Goal: Task Accomplishment & Management: Manage account settings

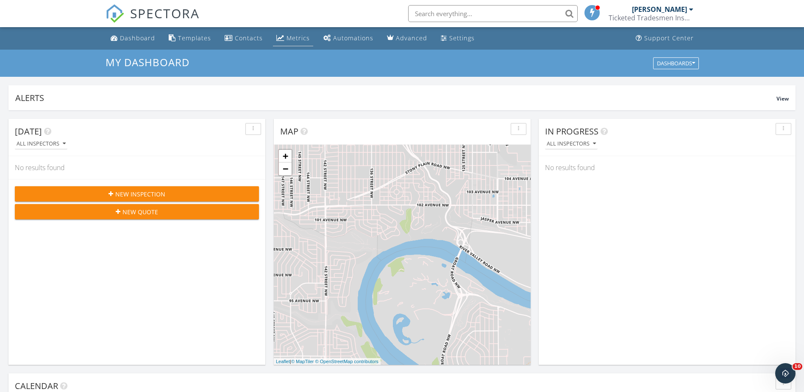
click at [287, 37] on div "Metrics" at bounding box center [298, 38] width 23 height 8
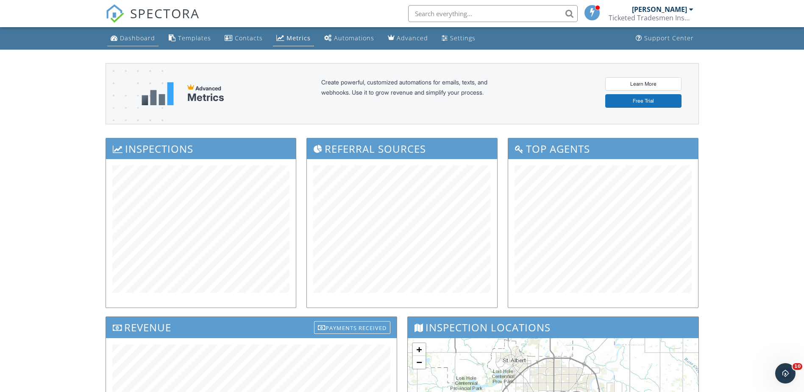
click at [116, 36] on div "Dashboard" at bounding box center [114, 37] width 7 height 7
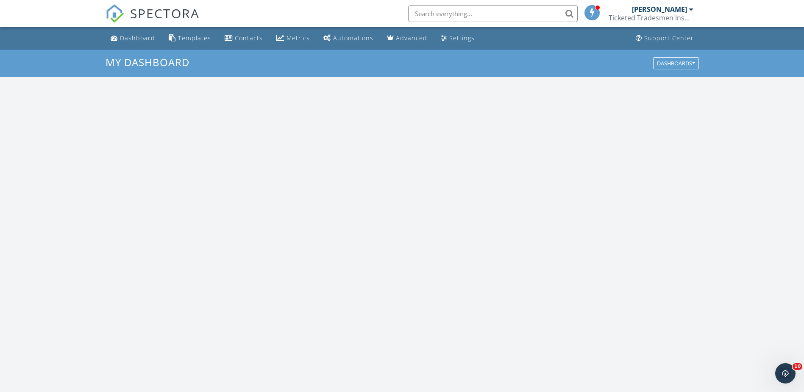
scroll to position [784, 817]
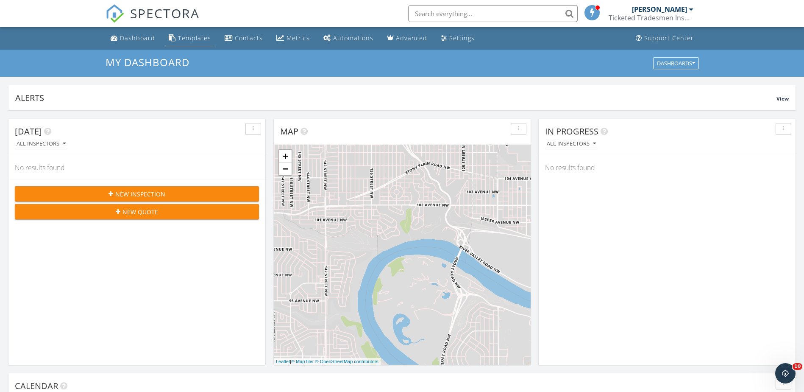
click at [203, 41] on div "Templates" at bounding box center [194, 38] width 33 height 8
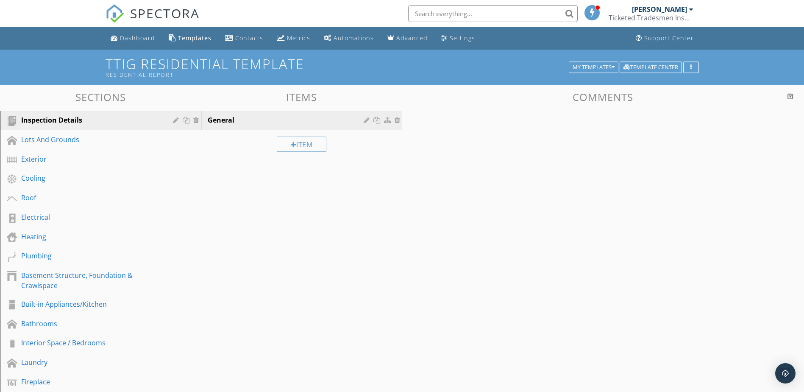
click at [241, 40] on div "Contacts" at bounding box center [249, 38] width 28 height 8
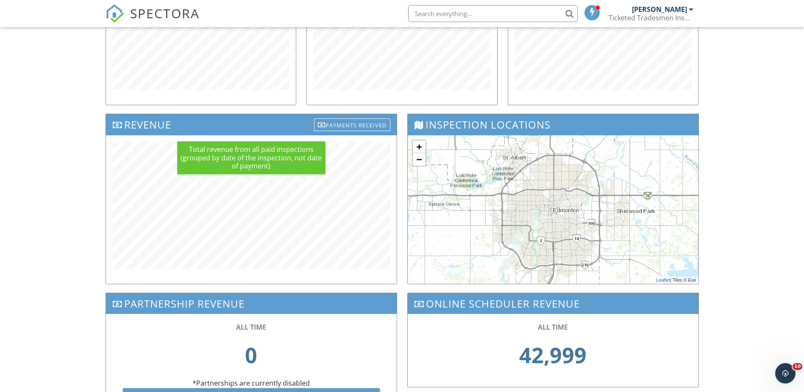
scroll to position [212, 0]
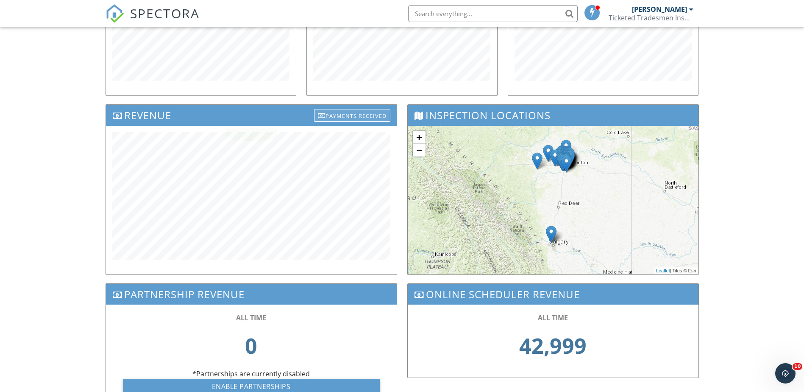
click at [361, 112] on div "Payments Received" at bounding box center [352, 115] width 76 height 13
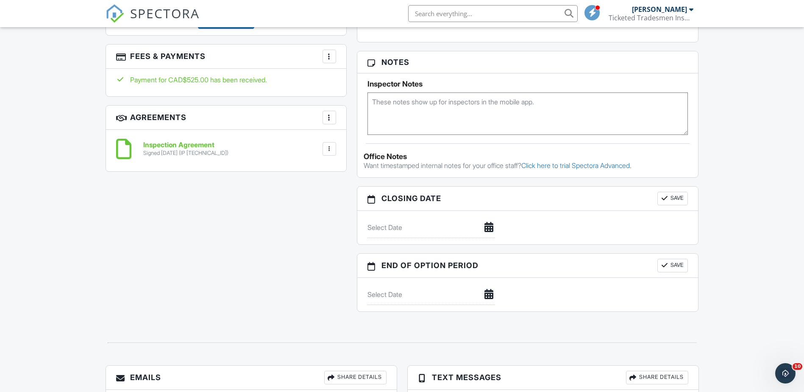
scroll to position [442, 0]
drag, startPoint x: 168, startPoint y: 144, endPoint x: 167, endPoint y: 149, distance: 5.2
click at [168, 144] on h6 "Inspection Agreement" at bounding box center [185, 146] width 85 height 8
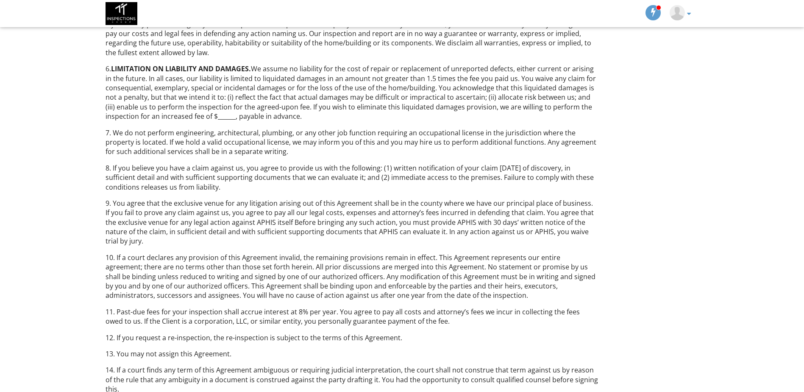
scroll to position [203, 0]
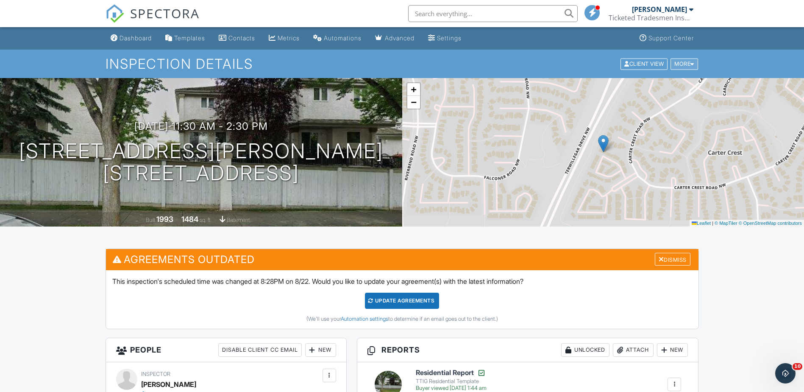
click at [693, 67] on div at bounding box center [692, 64] width 4 height 6
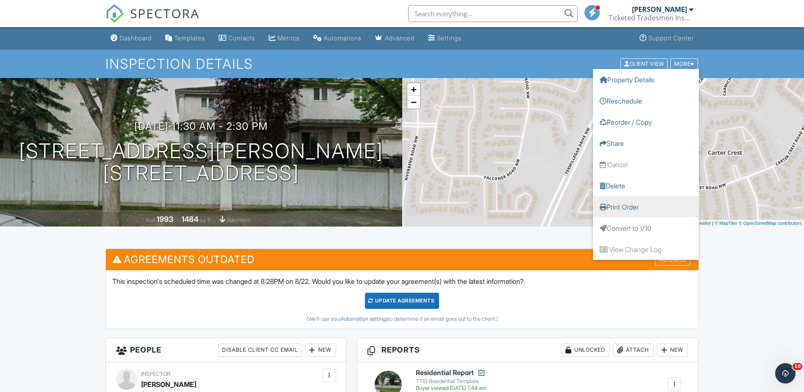
click at [674, 209] on link "Print Order" at bounding box center [646, 206] width 106 height 21
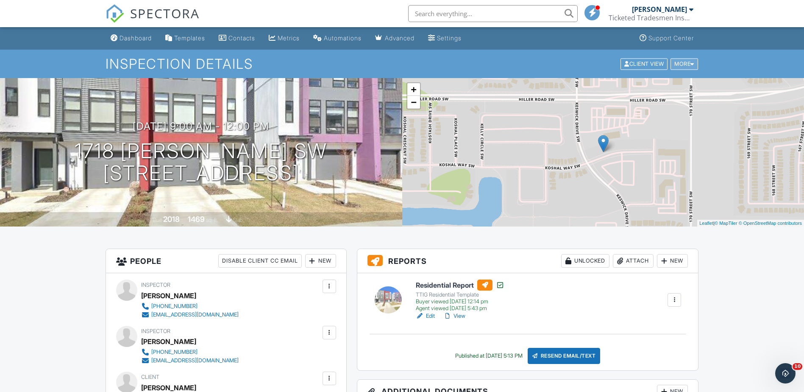
click at [695, 62] on div "More" at bounding box center [684, 63] width 28 height 11
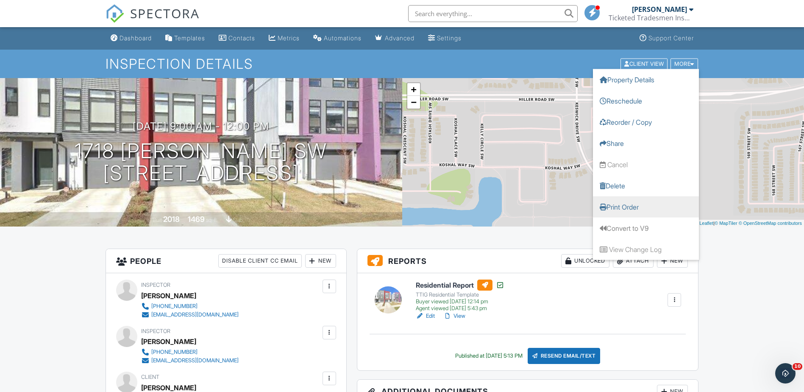
click at [637, 204] on link "Print Order" at bounding box center [646, 206] width 106 height 21
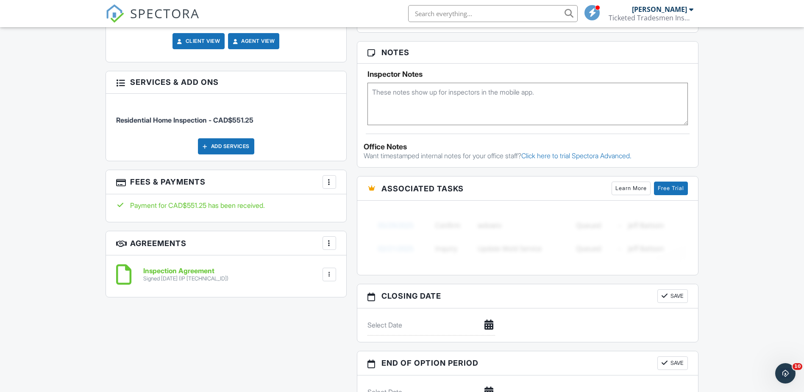
scroll to position [551, 0]
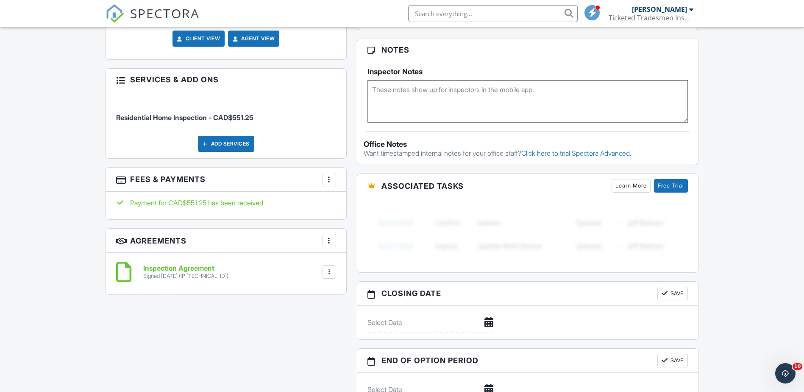
click at [331, 181] on div at bounding box center [329, 179] width 8 height 8
click at [342, 250] on li "View Invoice" at bounding box center [372, 247] width 89 height 21
click at [67, 145] on div "Dashboard Templates Contacts Metrics Automations Advanced Settings Support Cent…" at bounding box center [402, 150] width 804 height 1349
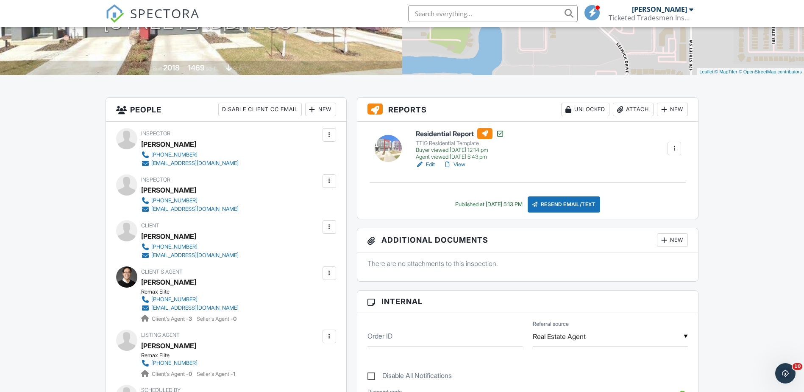
scroll to position [0, 0]
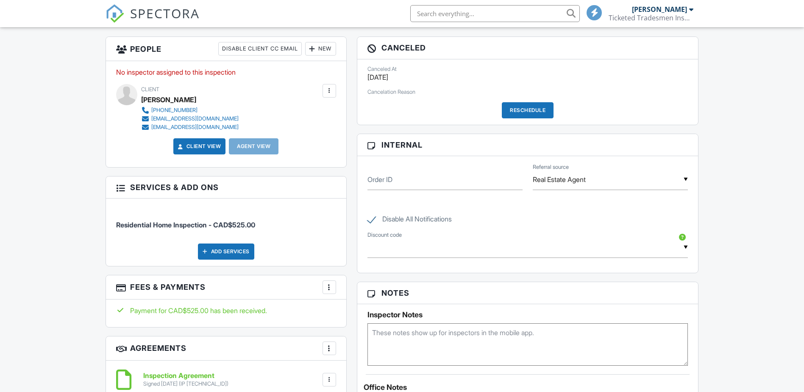
click at [331, 289] on div at bounding box center [329, 287] width 8 height 8
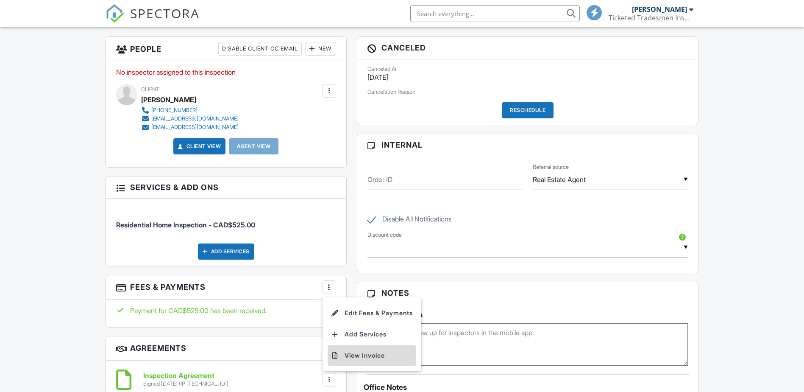
click at [351, 361] on li "View Invoice" at bounding box center [372, 355] width 89 height 21
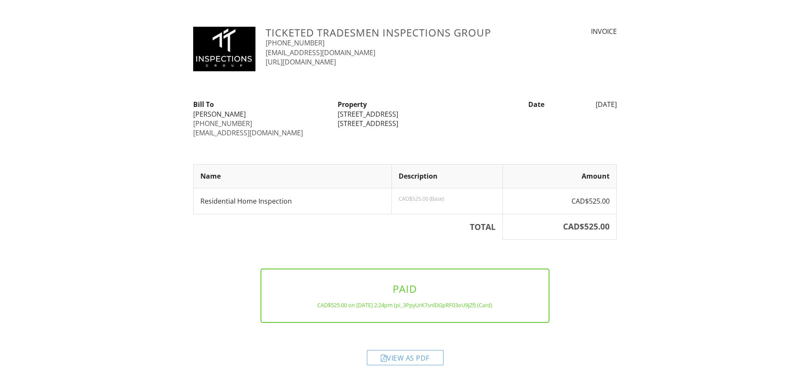
click at [214, 242] on div "Ticketed Tradesmen Inspections Group [PHONE_NUMBER] [EMAIL_ADDRESS][DOMAIN_NAME…" at bounding box center [405, 199] width 424 height 345
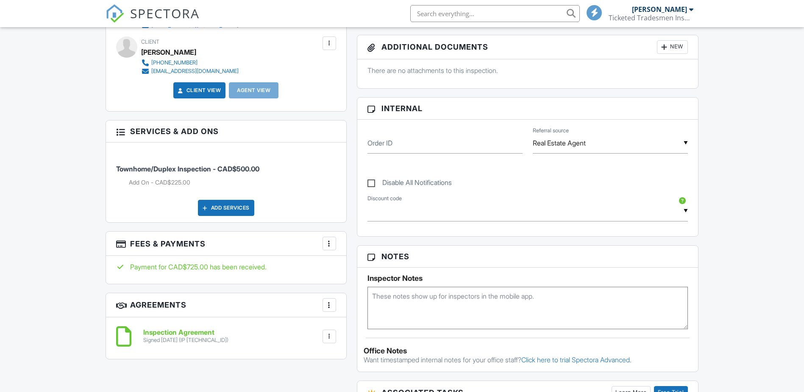
click at [332, 242] on div at bounding box center [329, 243] width 8 height 8
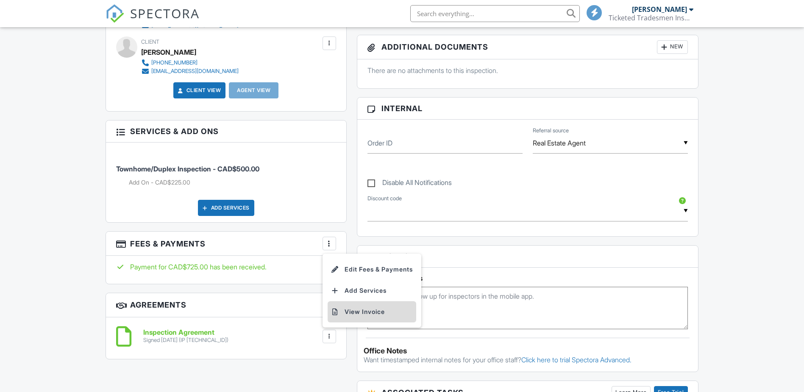
click at [356, 312] on li "View Invoice" at bounding box center [372, 311] width 89 height 21
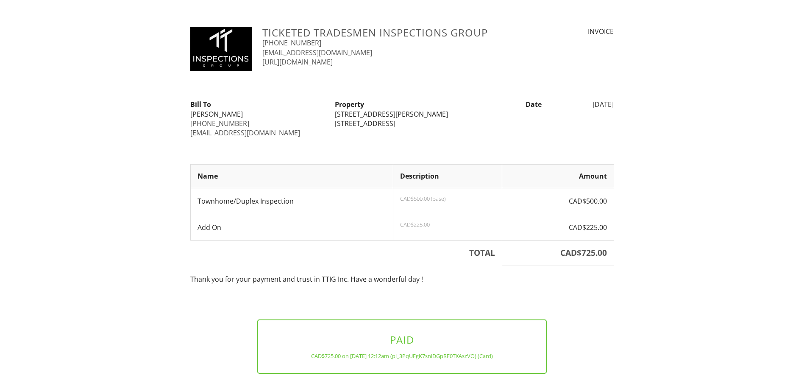
scroll to position [39, 0]
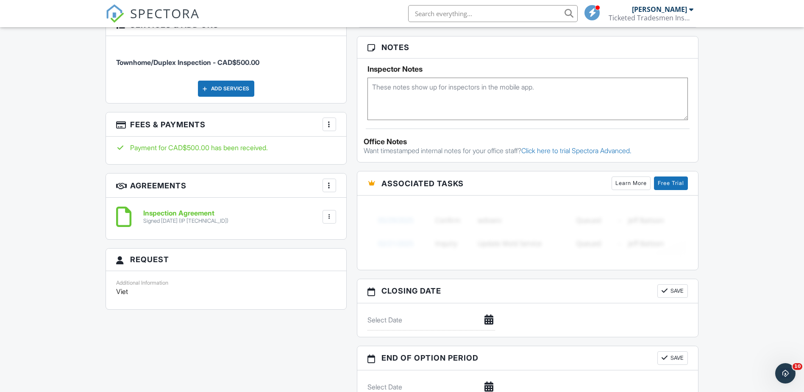
click at [332, 127] on div at bounding box center [329, 124] width 8 height 8
click at [345, 186] on li "View Invoice" at bounding box center [372, 192] width 89 height 21
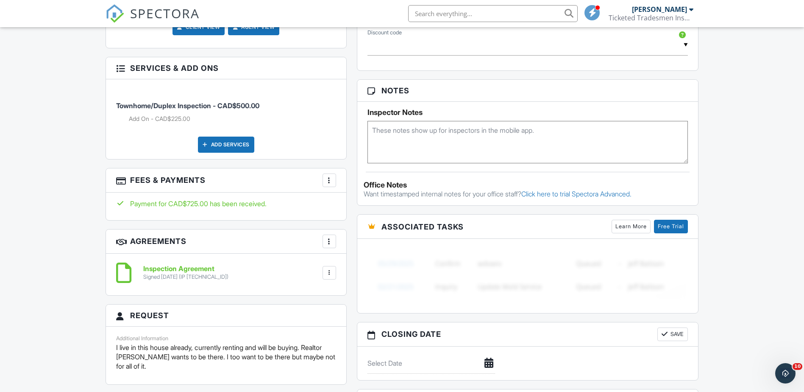
scroll to position [509, 0]
click at [331, 180] on div at bounding box center [329, 179] width 8 height 8
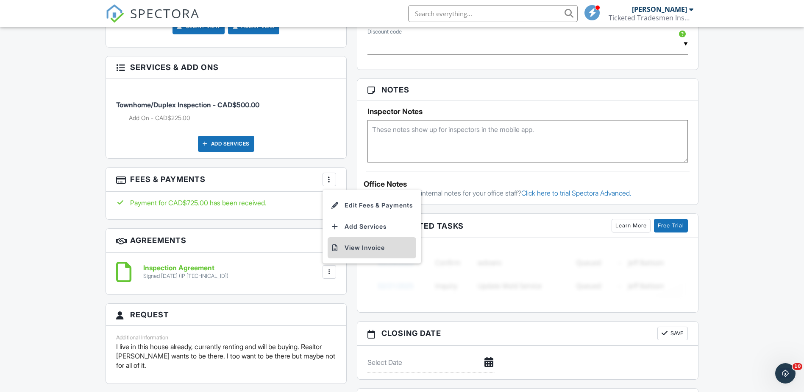
click at [344, 246] on li "View Invoice" at bounding box center [372, 247] width 89 height 21
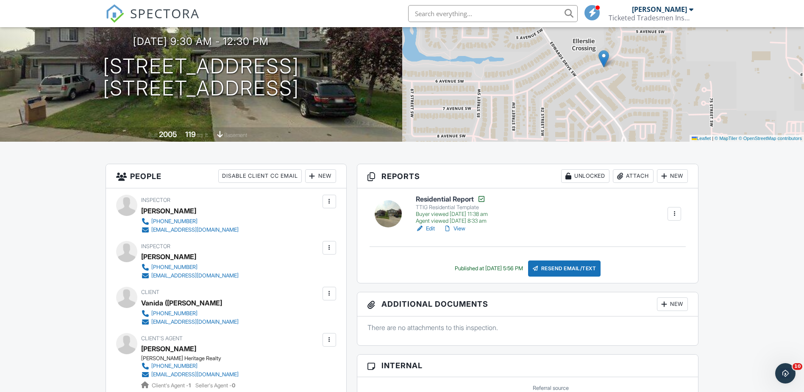
scroll to position [42, 0]
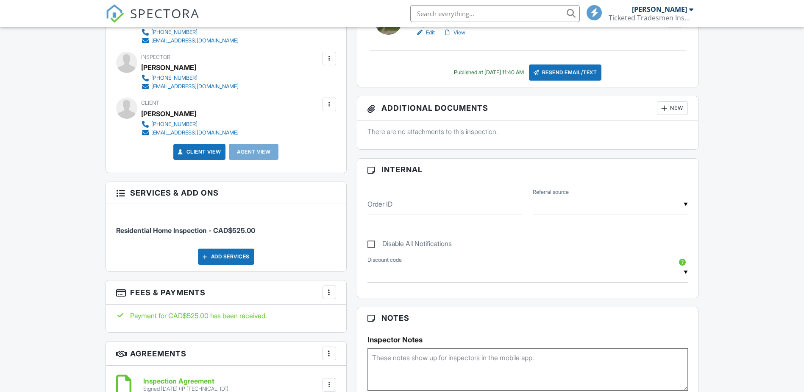
scroll to position [381, 0]
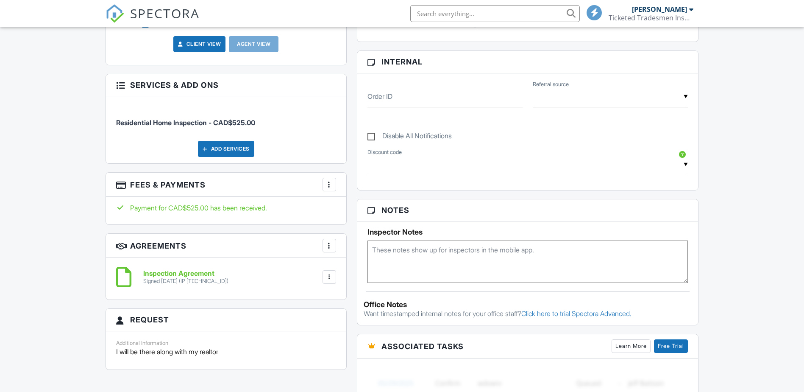
click at [329, 186] on div at bounding box center [329, 184] width 8 height 8
click at [357, 253] on li "View Invoice" at bounding box center [372, 252] width 89 height 21
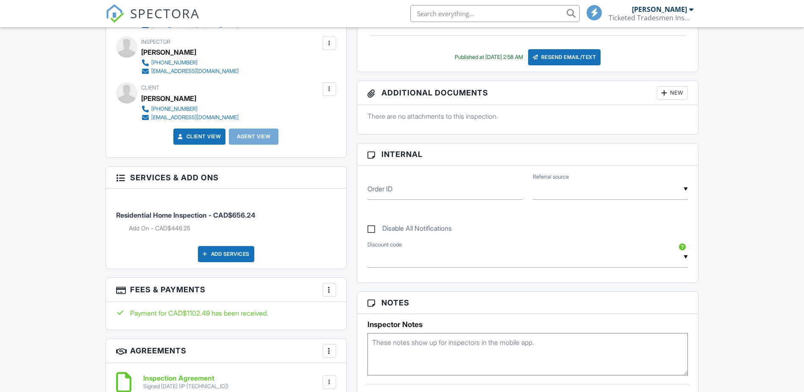
scroll to position [339, 0]
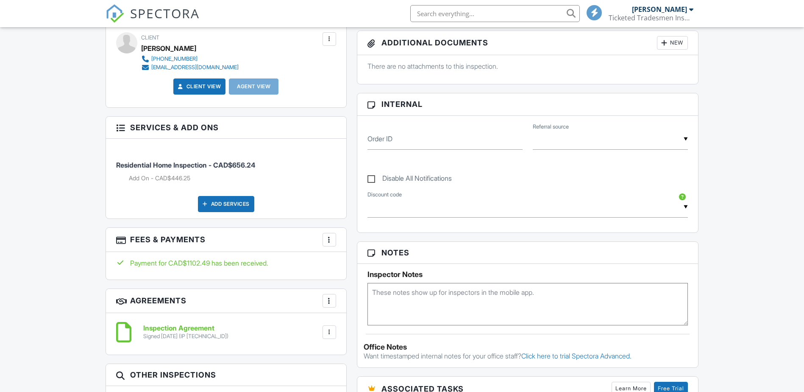
click at [328, 242] on div at bounding box center [329, 239] width 8 height 8
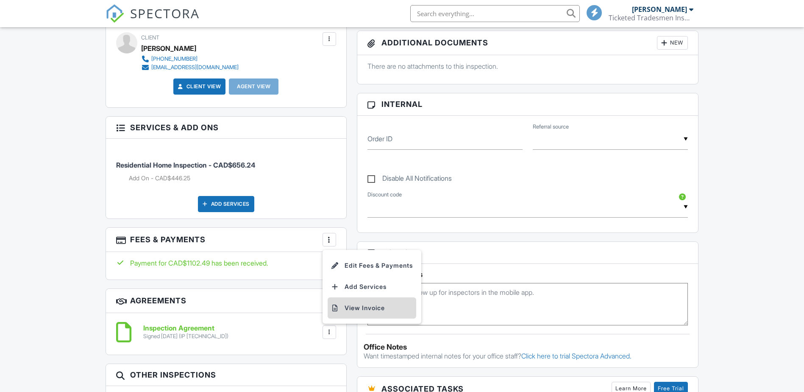
click at [358, 312] on li "View Invoice" at bounding box center [372, 307] width 89 height 21
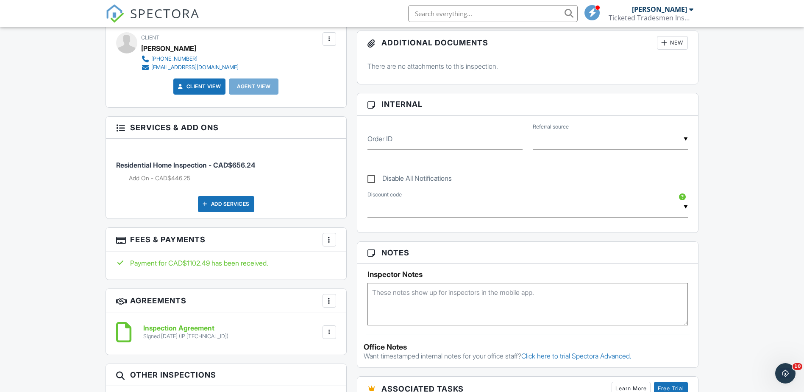
scroll to position [0, 0]
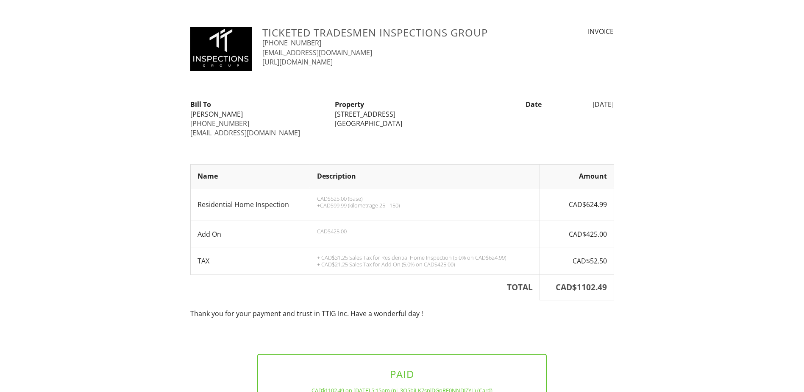
click at [153, 183] on div "Ticketed Tradesmen Inspections Group 780-278-7999 info@ttinspections.ca https:/…" at bounding box center [402, 242] width 804 height 430
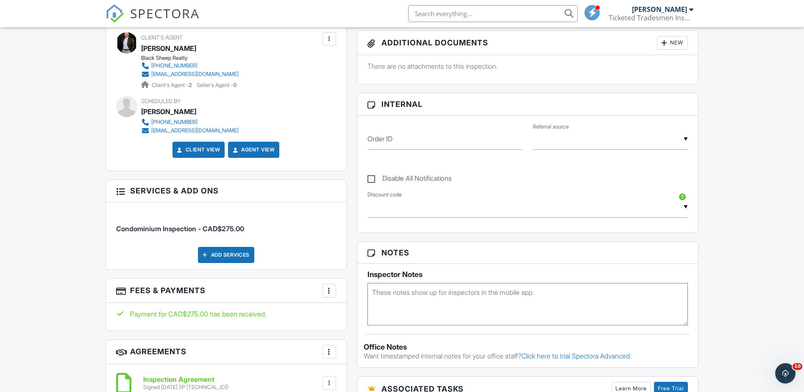
scroll to position [424, 0]
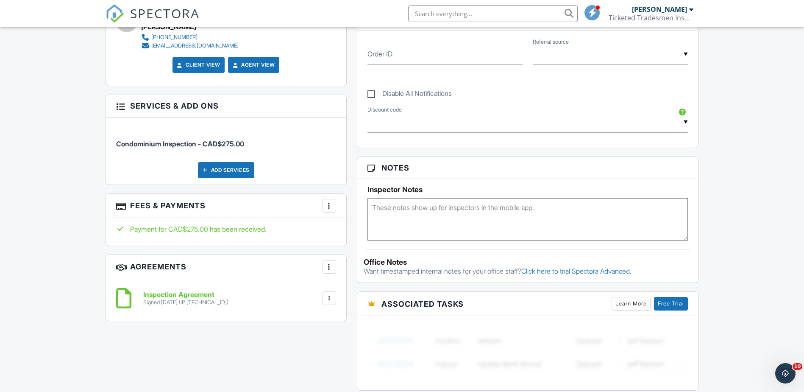
click at [331, 207] on div at bounding box center [329, 205] width 8 height 8
click at [355, 274] on li "View Invoice" at bounding box center [372, 273] width 89 height 21
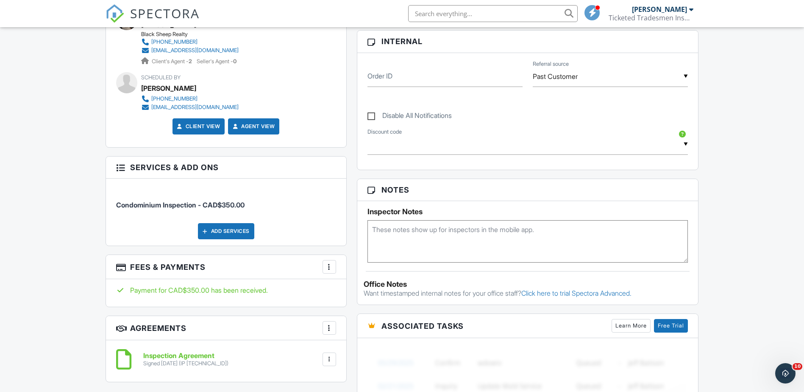
scroll to position [424, 0]
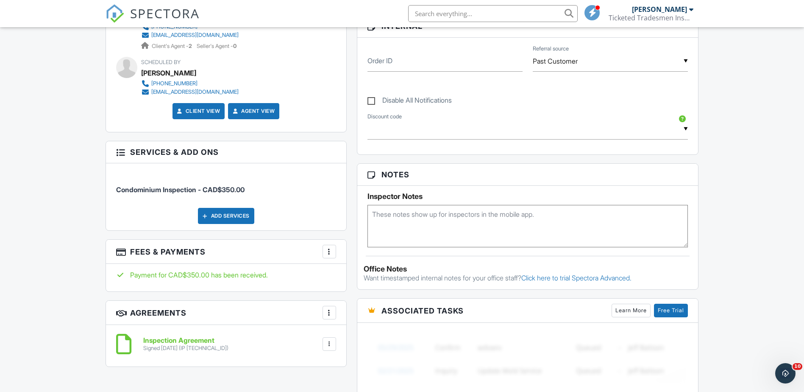
click at [328, 255] on div at bounding box center [329, 251] width 8 height 8
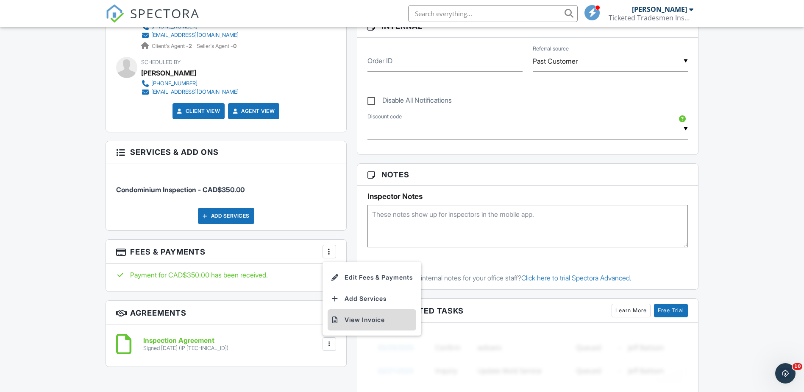
click at [361, 317] on li "View Invoice" at bounding box center [372, 319] width 89 height 21
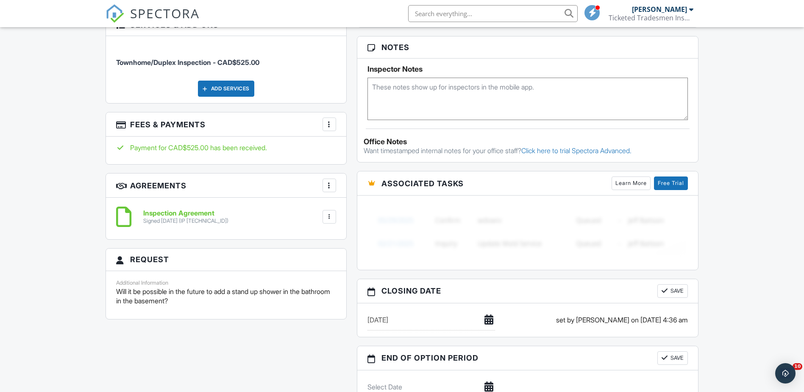
click at [331, 125] on div at bounding box center [329, 124] width 8 height 8
click at [346, 190] on li "View Invoice" at bounding box center [372, 192] width 89 height 21
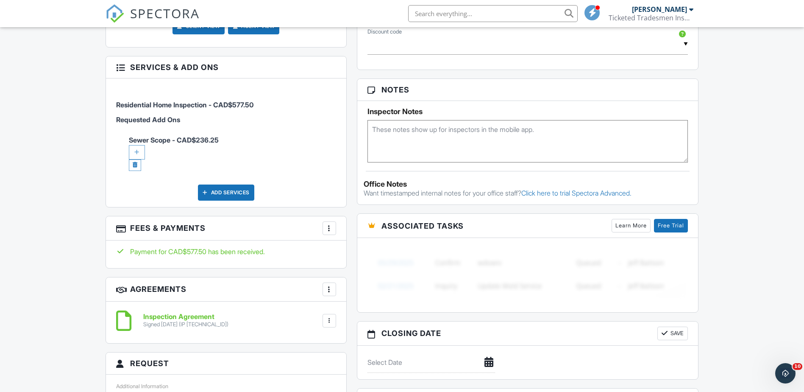
click at [328, 230] on div at bounding box center [329, 228] width 8 height 8
click at [348, 294] on li "View Invoice" at bounding box center [372, 296] width 89 height 21
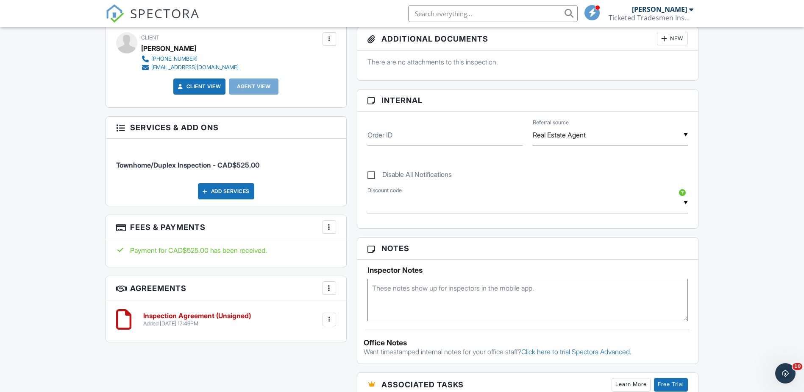
click at [333, 226] on div "More" at bounding box center [330, 227] width 14 height 14
click at [350, 293] on li "View Invoice" at bounding box center [372, 294] width 89 height 21
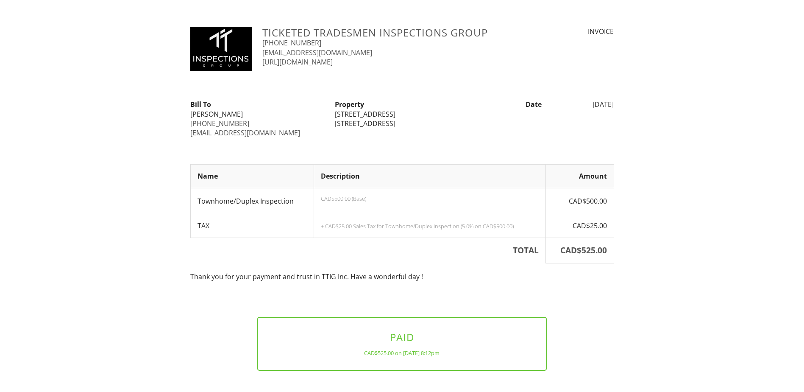
drag, startPoint x: 153, startPoint y: 169, endPoint x: 176, endPoint y: 89, distance: 84.0
click at [153, 169] on div "Ticketed Tradesmen Inspections Group 780-278-7999 info@ttinspections.ca https:/…" at bounding box center [402, 223] width 804 height 393
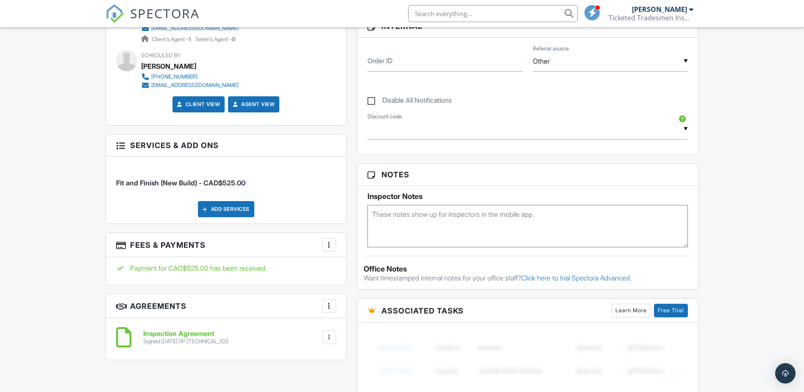
click at [331, 248] on div at bounding box center [329, 244] width 8 height 8
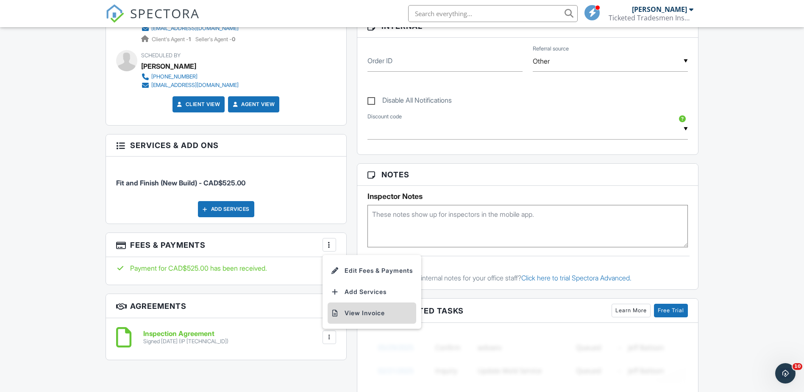
click at [360, 310] on li "View Invoice" at bounding box center [372, 312] width 89 height 21
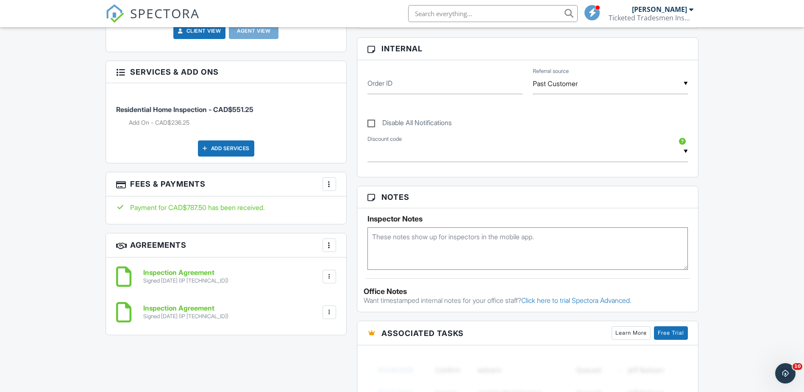
scroll to position [339, 0]
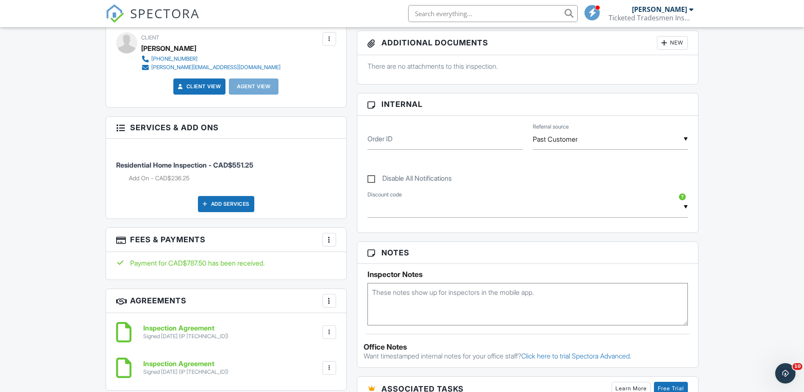
click at [332, 242] on div at bounding box center [329, 239] width 8 height 8
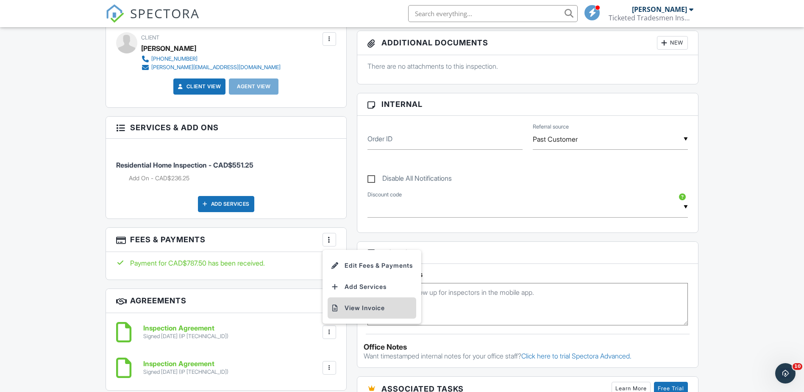
click at [361, 306] on li "View Invoice" at bounding box center [372, 307] width 89 height 21
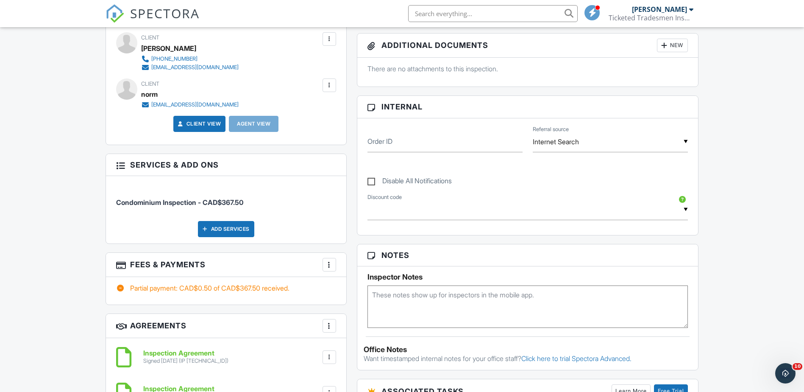
scroll to position [424, 0]
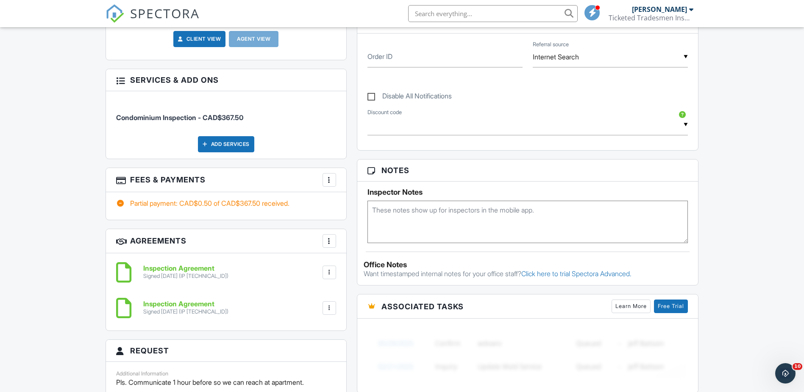
click at [330, 181] on div at bounding box center [329, 179] width 8 height 8
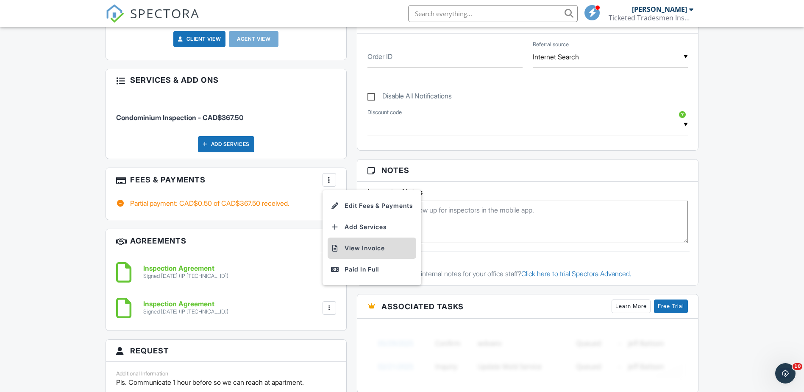
click at [359, 250] on li "View Invoice" at bounding box center [372, 247] width 89 height 21
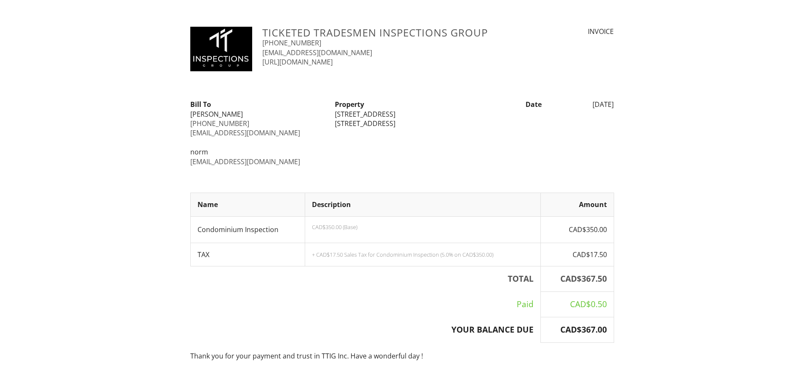
click at [136, 201] on div "Ticketed Tradesmen Inspections Group [PHONE_NUMBER] [EMAIL_ADDRESS][DOMAIN_NAME…" at bounding box center [402, 221] width 804 height 389
click at [159, 156] on div "Ticketed Tradesmen Inspections Group [PHONE_NUMBER] [EMAIL_ADDRESS][DOMAIN_NAME…" at bounding box center [402, 221] width 804 height 389
click at [154, 138] on div "Ticketed Tradesmen Inspections Group [PHONE_NUMBER] [EMAIL_ADDRESS][DOMAIN_NAME…" at bounding box center [402, 221] width 804 height 389
click at [61, 206] on div "Ticketed Tradesmen Inspections Group [PHONE_NUMBER] [EMAIL_ADDRESS][DOMAIN_NAME…" at bounding box center [402, 221] width 804 height 389
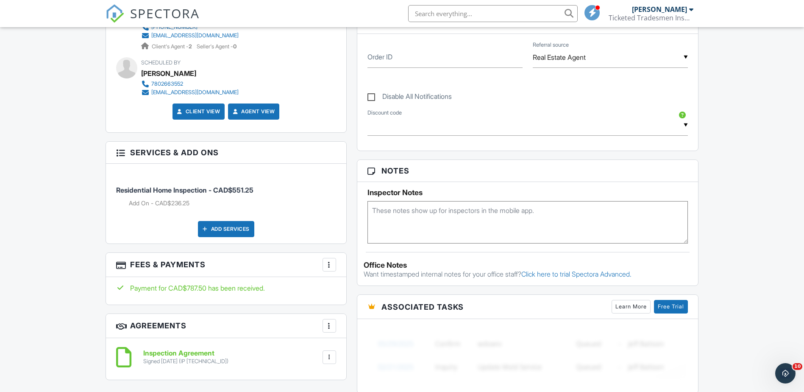
scroll to position [466, 0]
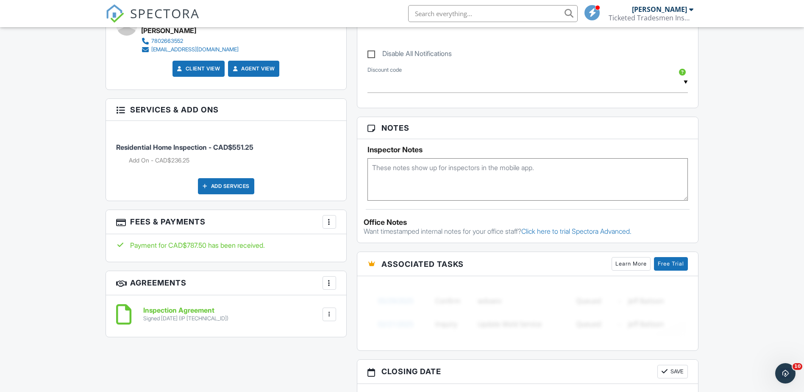
click at [332, 223] on div at bounding box center [329, 221] width 8 height 8
click at [372, 294] on li "View Invoice" at bounding box center [372, 289] width 89 height 21
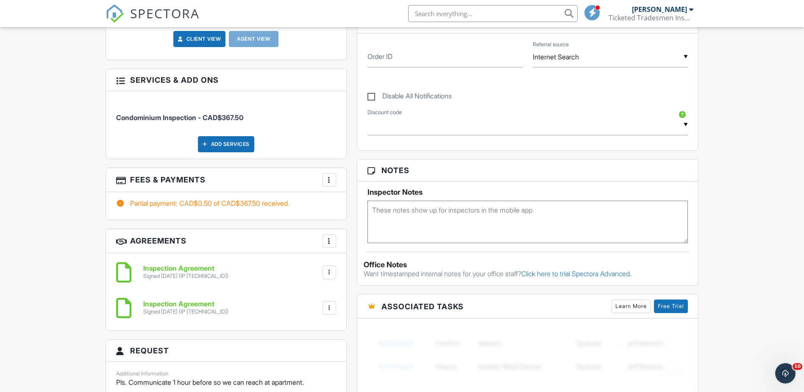
click at [334, 179] on div "More" at bounding box center [330, 180] width 14 height 14
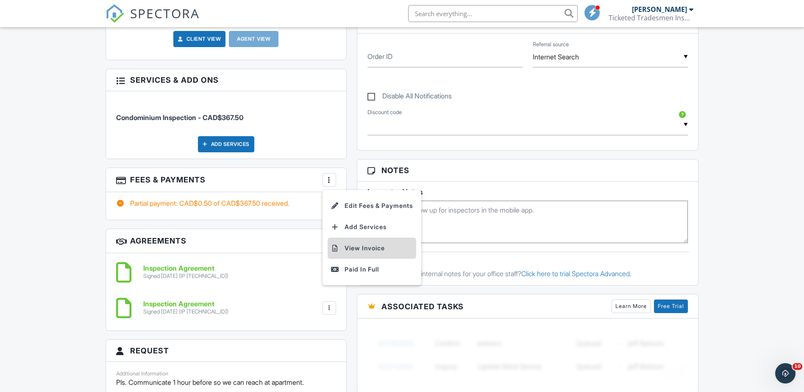
click at [373, 249] on li "View Invoice" at bounding box center [372, 247] width 89 height 21
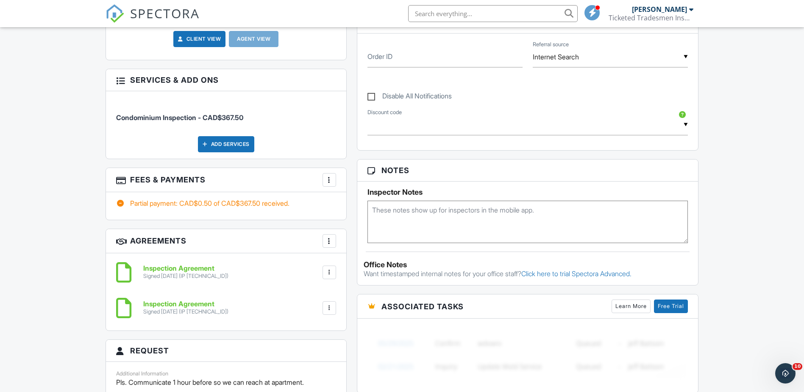
scroll to position [339, 0]
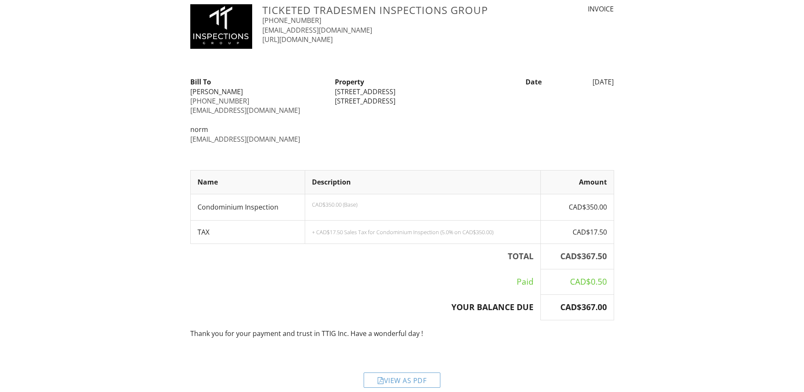
scroll to position [33, 0]
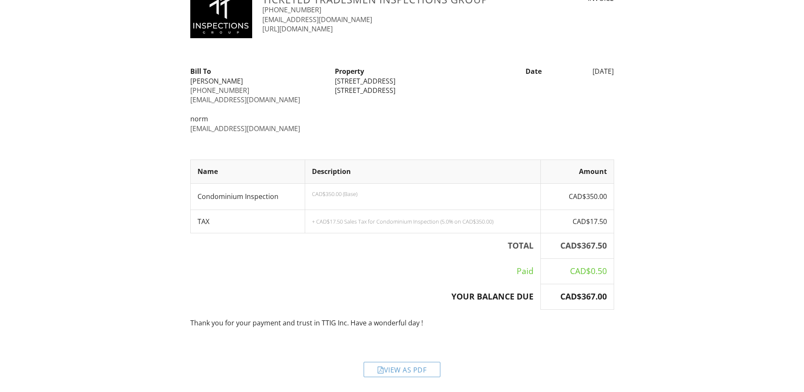
click at [388, 377] on div "View as PDF" at bounding box center [402, 362] width 434 height 41
click at [390, 370] on div "View as PDF" at bounding box center [402, 369] width 77 height 15
